Goal: Task Accomplishment & Management: Use online tool/utility

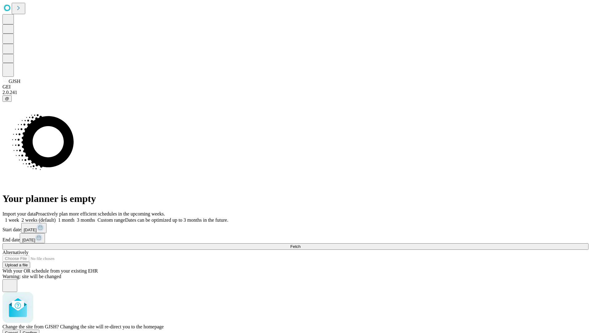
click at [37, 330] on span "Confirm" at bounding box center [30, 332] width 14 height 5
click at [75, 217] on label "1 month" at bounding box center [65, 219] width 19 height 5
click at [301, 244] on span "Fetch" at bounding box center [295, 246] width 10 height 5
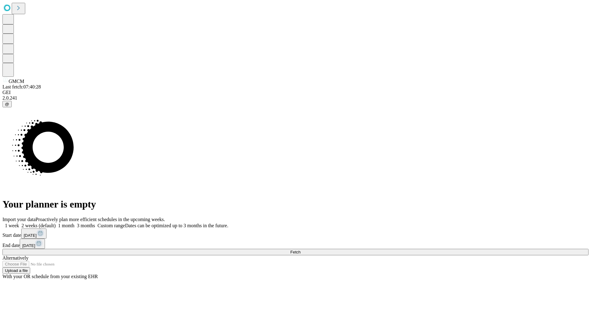
click at [75, 223] on label "1 month" at bounding box center [65, 225] width 19 height 5
click at [301, 249] on span "Fetch" at bounding box center [295, 251] width 10 height 5
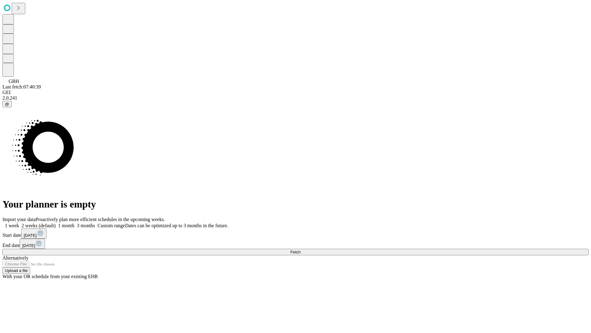
click at [301, 249] on span "Fetch" at bounding box center [295, 251] width 10 height 5
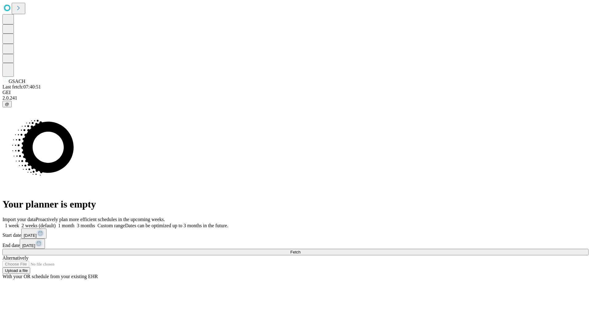
click at [75, 223] on label "1 month" at bounding box center [65, 225] width 19 height 5
click at [301, 249] on span "Fetch" at bounding box center [295, 251] width 10 height 5
click at [75, 223] on label "1 month" at bounding box center [65, 225] width 19 height 5
click at [301, 249] on span "Fetch" at bounding box center [295, 251] width 10 height 5
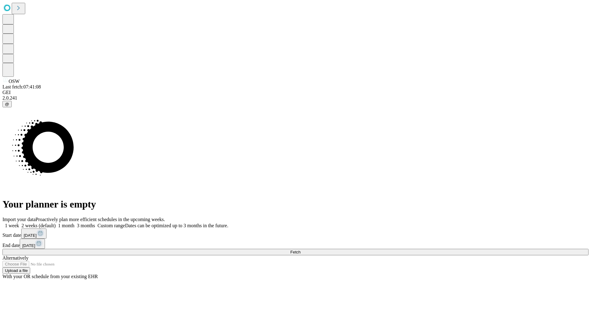
click at [75, 223] on label "1 month" at bounding box center [65, 225] width 19 height 5
click at [301, 249] on span "Fetch" at bounding box center [295, 251] width 10 height 5
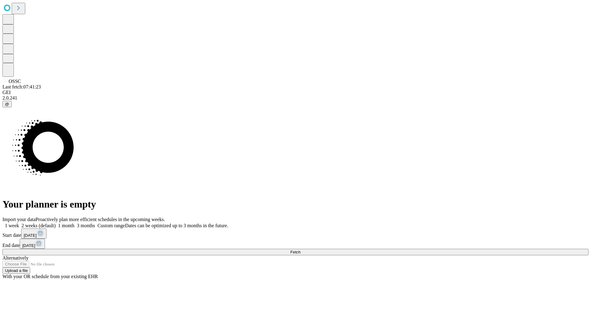
click at [301, 249] on span "Fetch" at bounding box center [295, 251] width 10 height 5
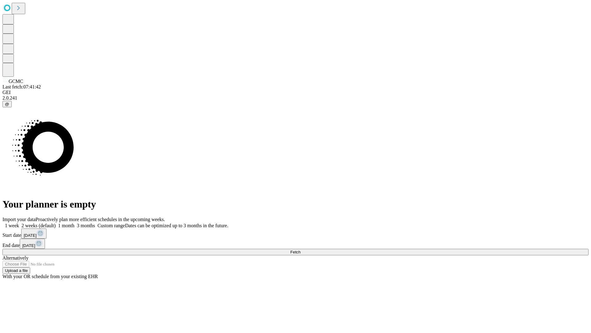
click at [75, 223] on label "1 month" at bounding box center [65, 225] width 19 height 5
click at [301, 249] on span "Fetch" at bounding box center [295, 251] width 10 height 5
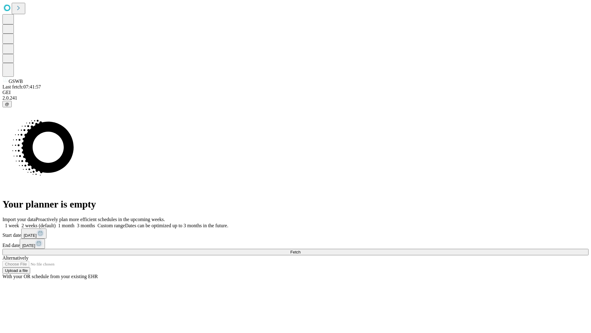
click at [75, 223] on label "1 month" at bounding box center [65, 225] width 19 height 5
click at [301, 249] on span "Fetch" at bounding box center [295, 251] width 10 height 5
